Goal: Check status: Check status

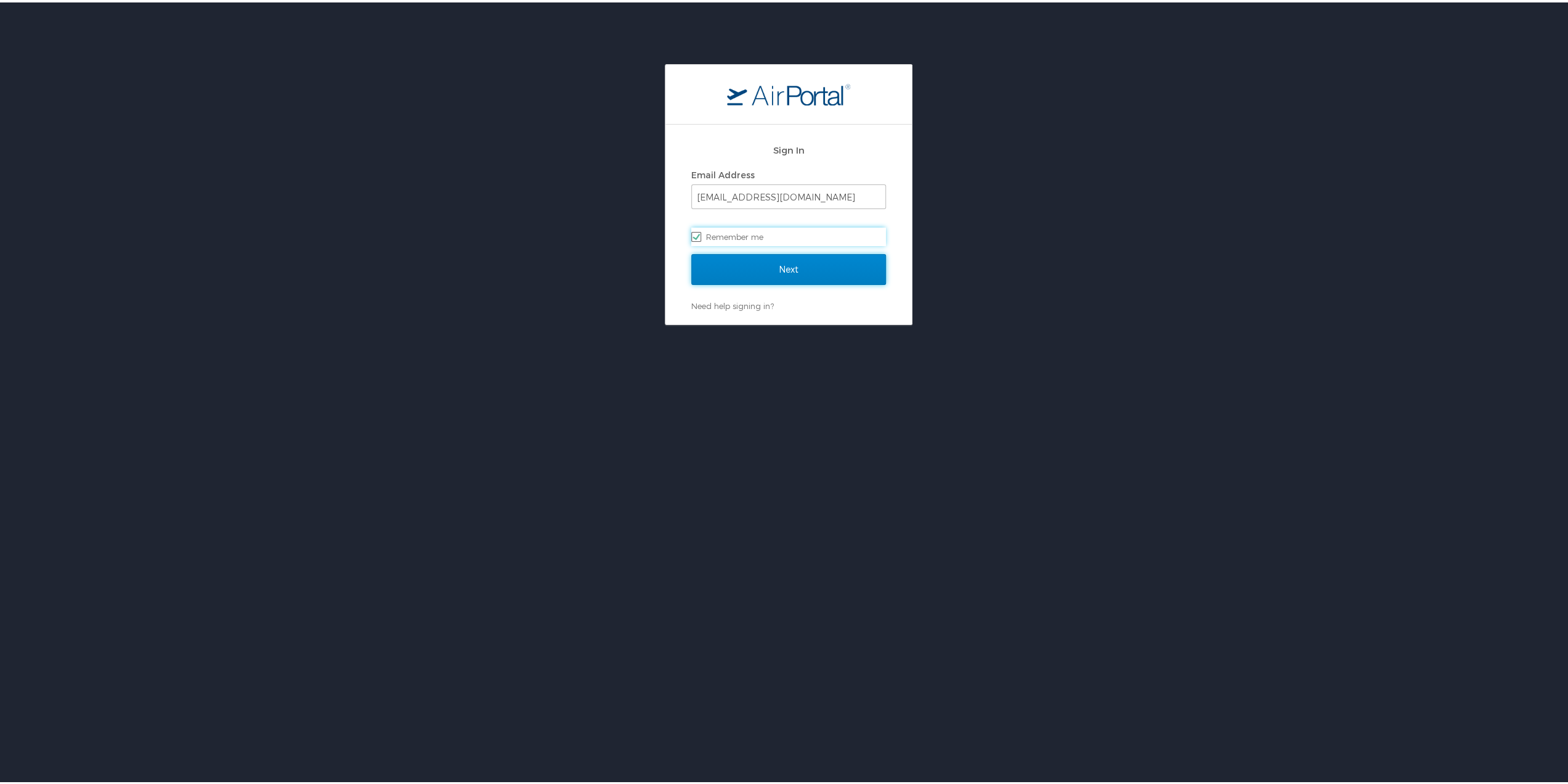
click at [735, 270] on input "Next" at bounding box center [789, 267] width 195 height 31
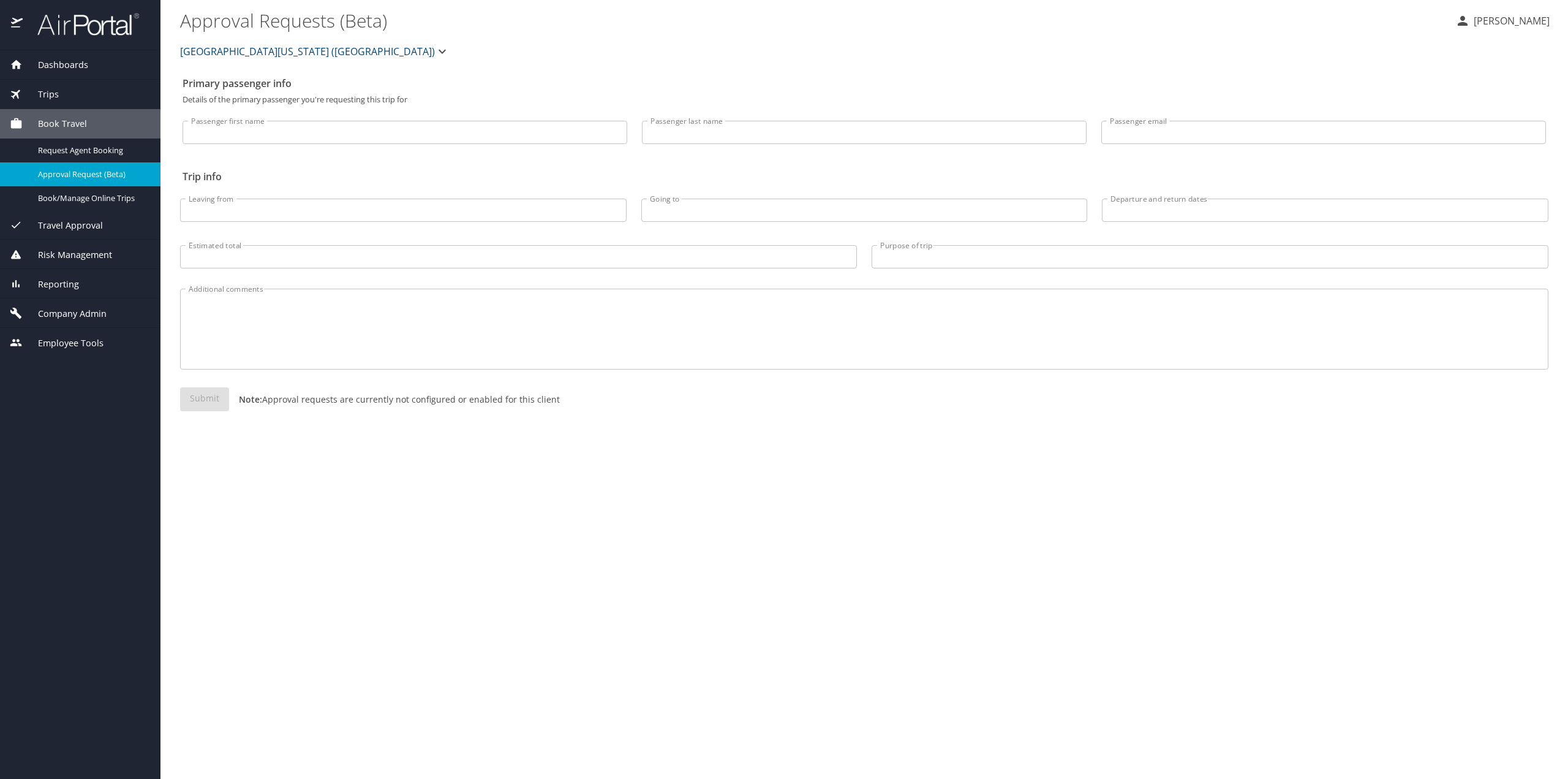
click at [56, 89] on span "Trips" at bounding box center [41, 94] width 36 height 14
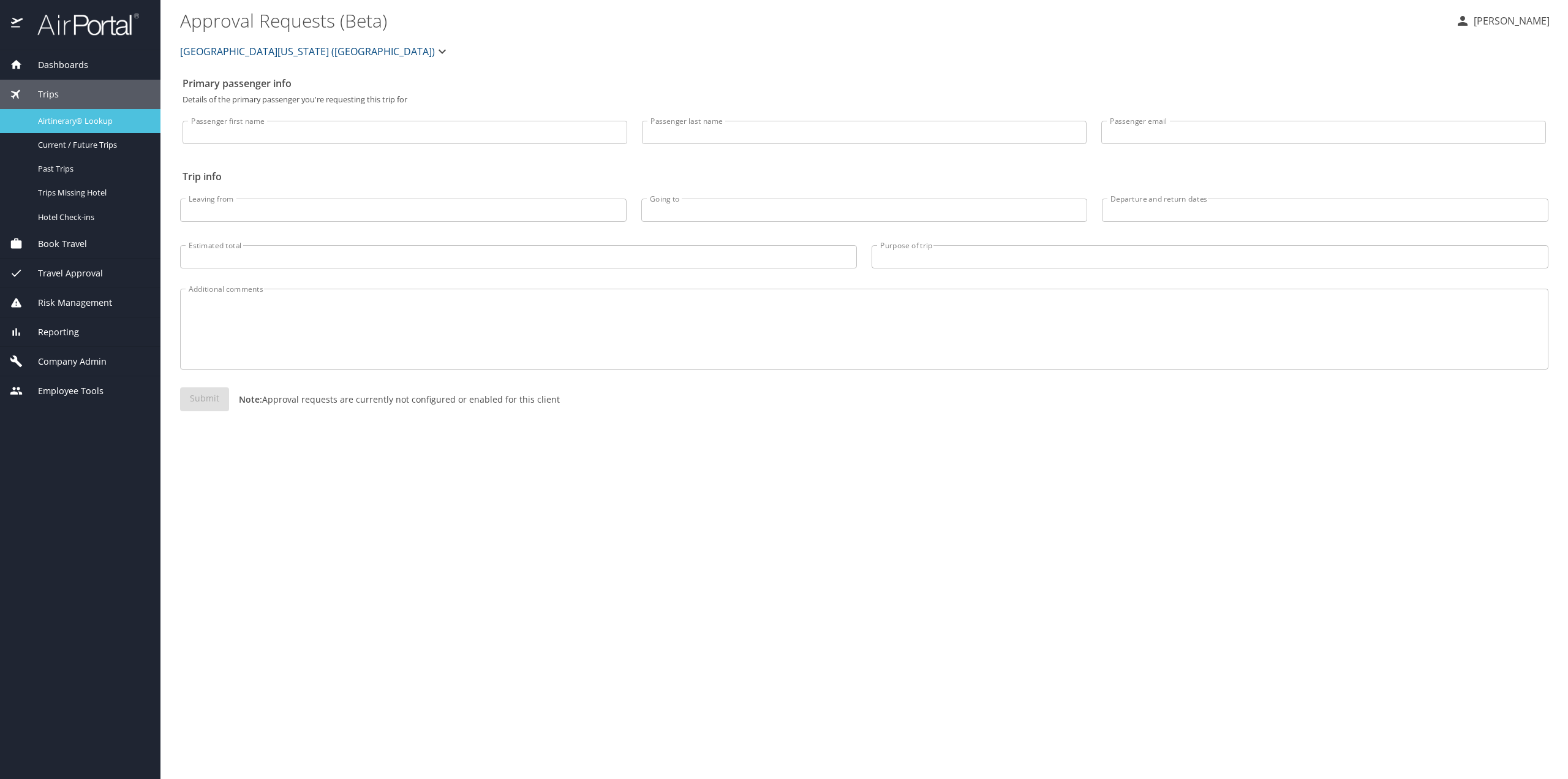
click at [58, 117] on span "Airtinerary® Lookup" at bounding box center [91, 120] width 108 height 12
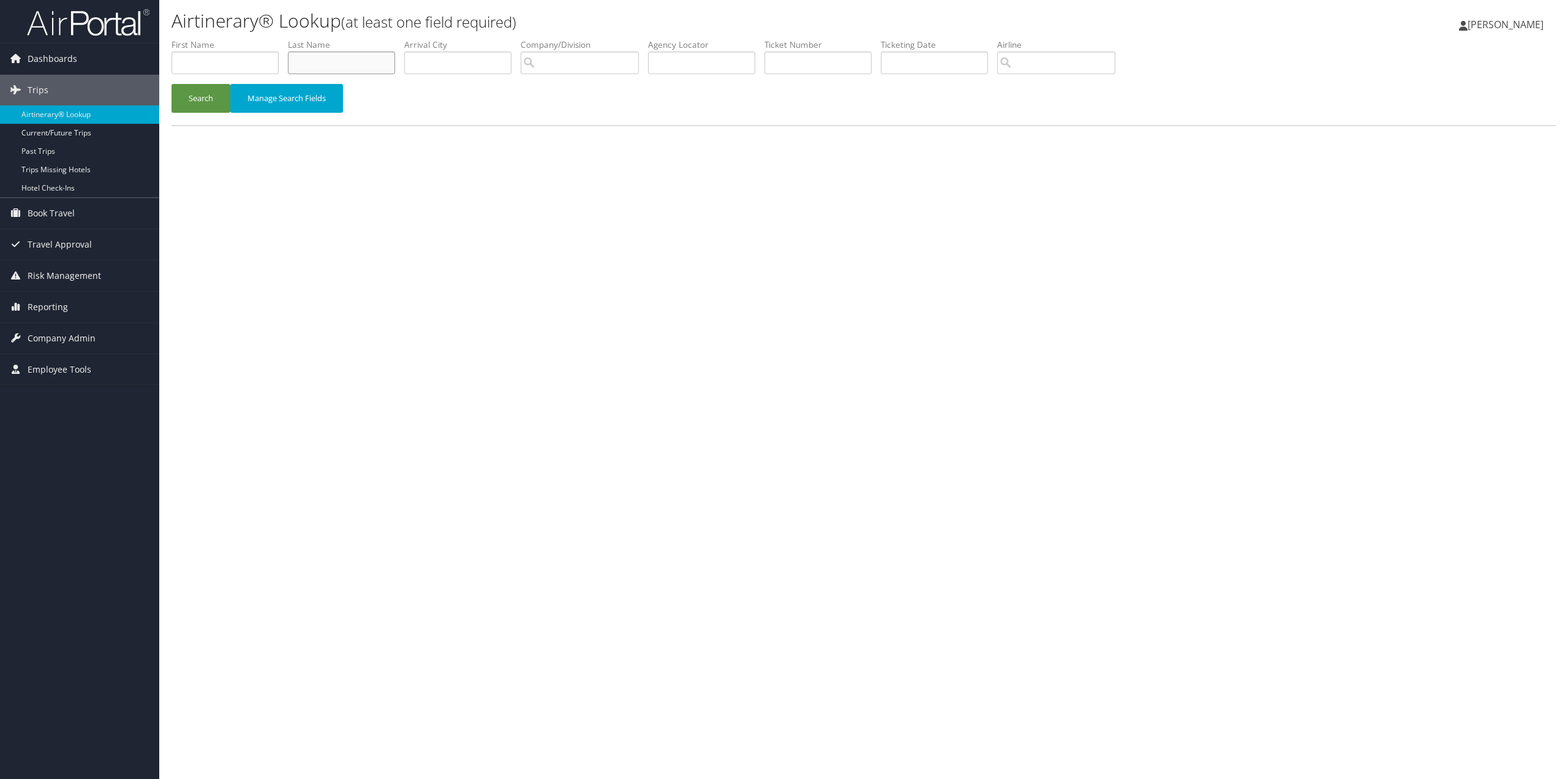
click at [374, 63] on input "text" at bounding box center [341, 62] width 107 height 23
type input "vos"
click at [172, 84] on button "Search" at bounding box center [201, 99] width 59 height 29
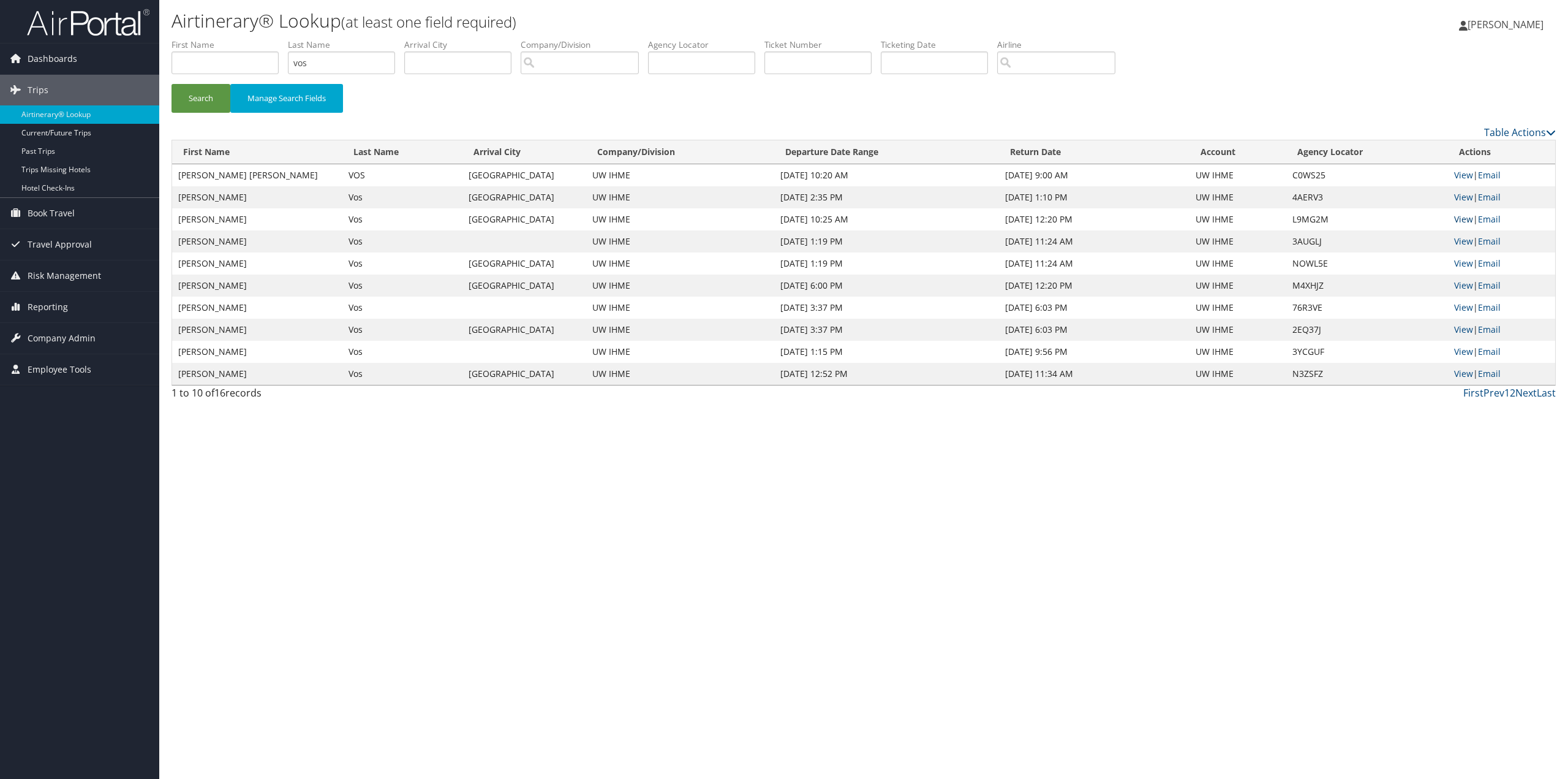
click at [1466, 219] on link "View" at bounding box center [1463, 219] width 19 height 12
click at [1459, 198] on link "View" at bounding box center [1463, 196] width 19 height 12
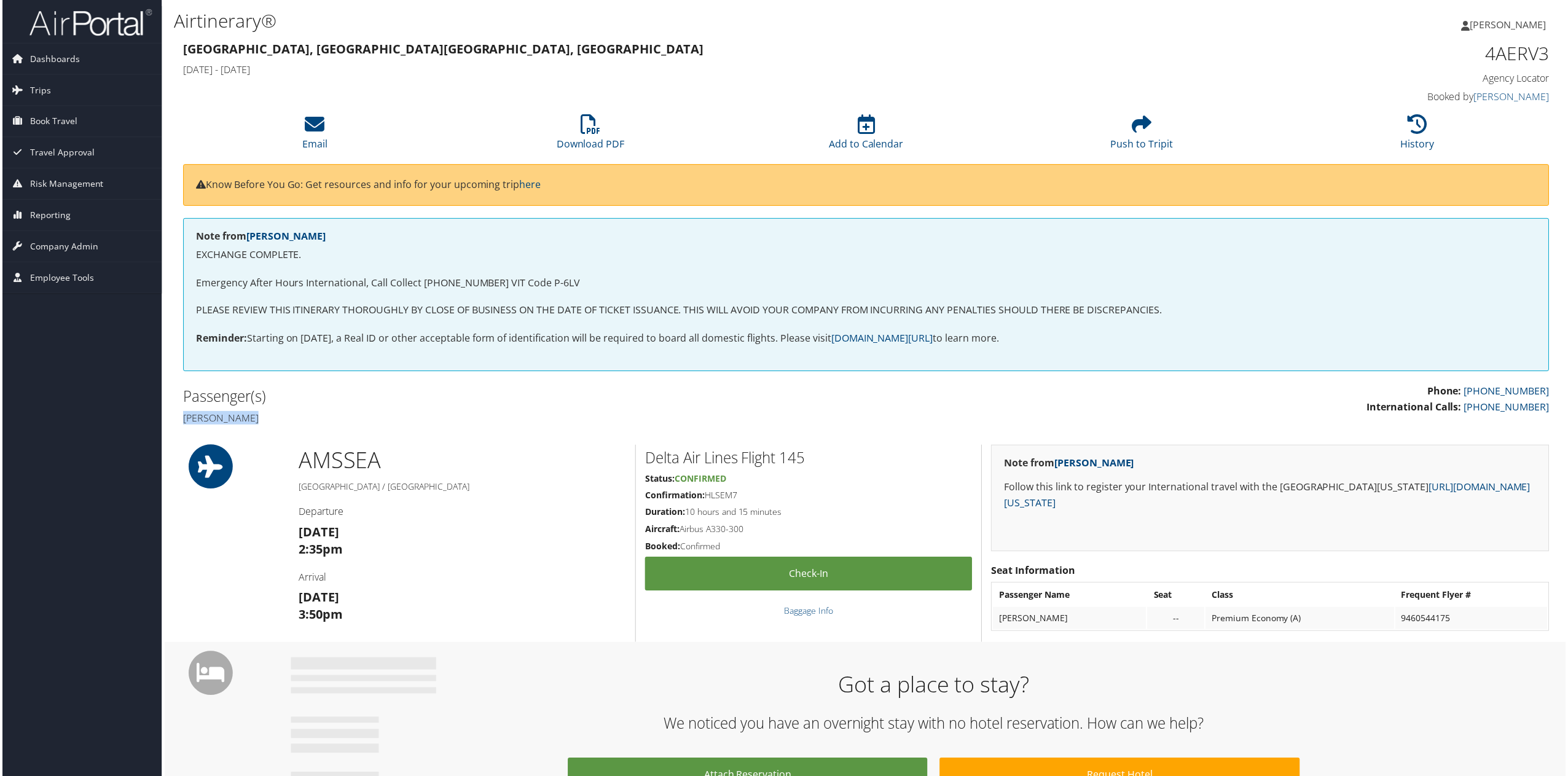
drag, startPoint x: 260, startPoint y: 420, endPoint x: 181, endPoint y: 420, distance: 79.0
click at [181, 420] on h4 "Eric Theo Vos" at bounding box center [519, 418] width 676 height 14
copy h4 "Eric Theo Vos"
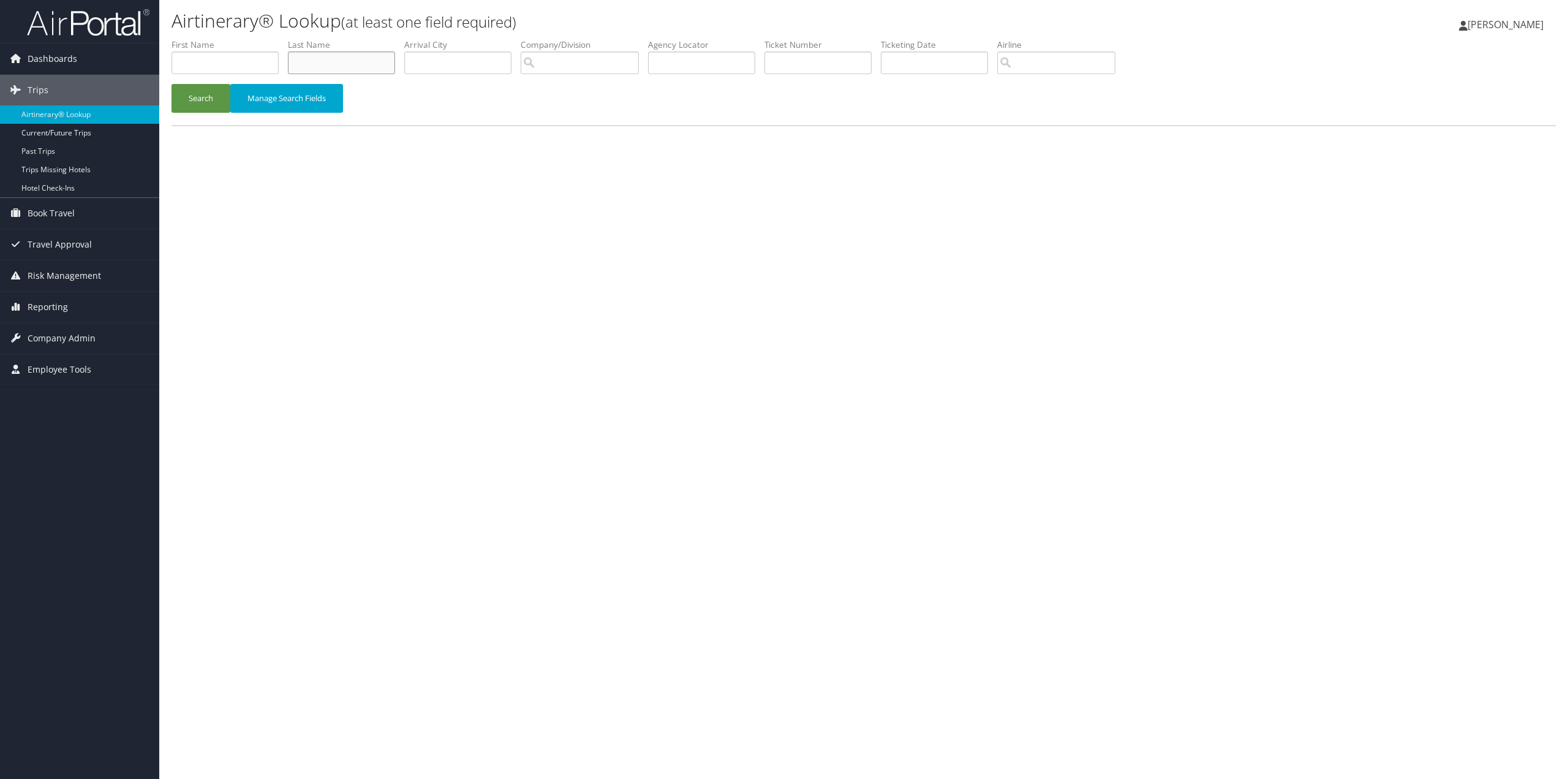
click at [374, 64] on input "text" at bounding box center [341, 62] width 107 height 23
type input "gakidou"
click at [172, 84] on button "Search" at bounding box center [201, 99] width 59 height 29
